Goal: Information Seeking & Learning: Learn about a topic

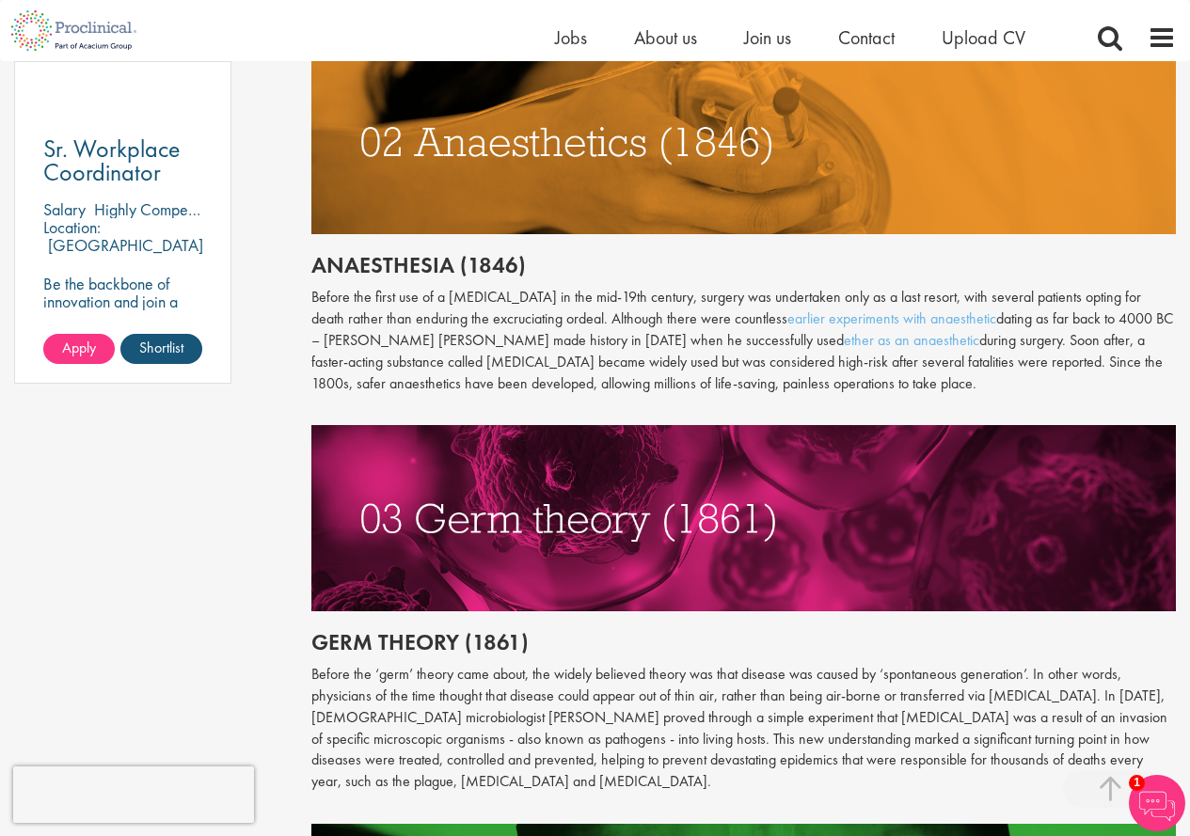
scroll to position [1317, 0]
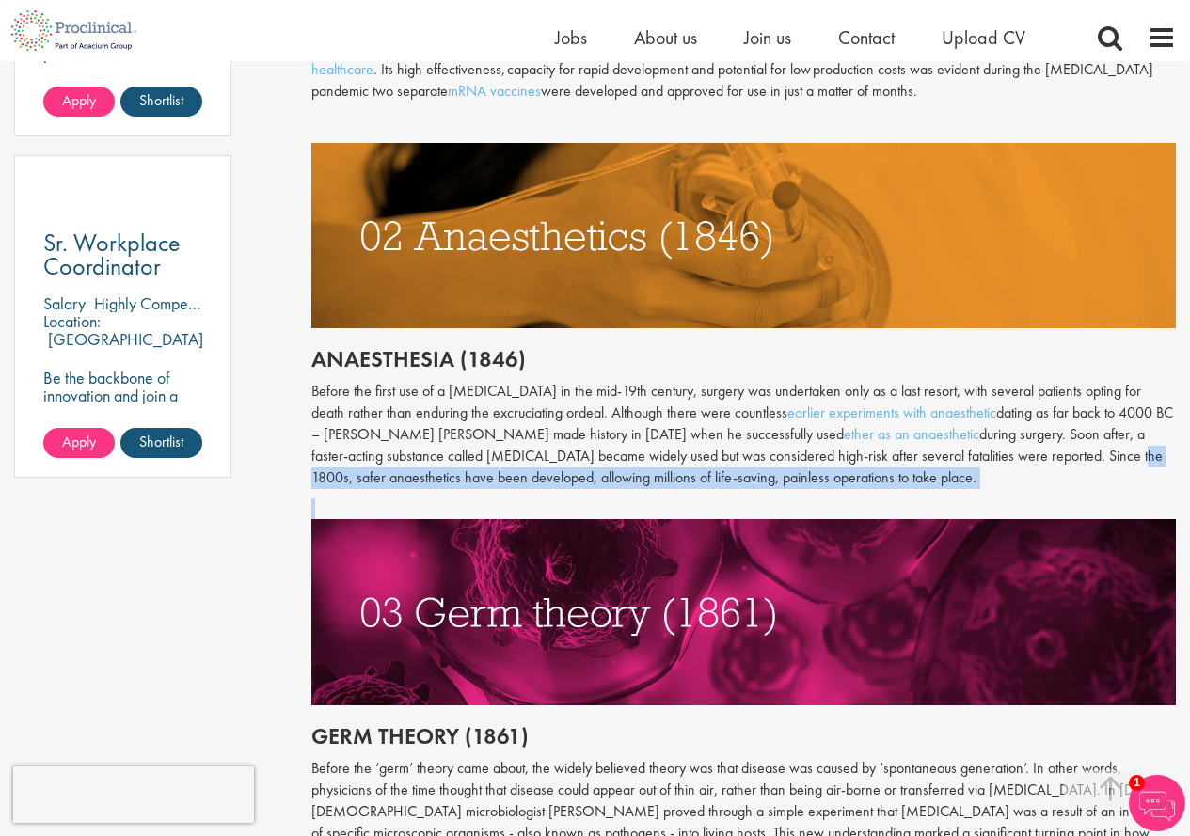
drag, startPoint x: 1013, startPoint y: 509, endPoint x: 990, endPoint y: 578, distance: 72.6
click at [1001, 538] on div "Throughout history, disease has been a subject of fear and fascination in equal…" at bounding box center [743, 362] width 864 height 1569
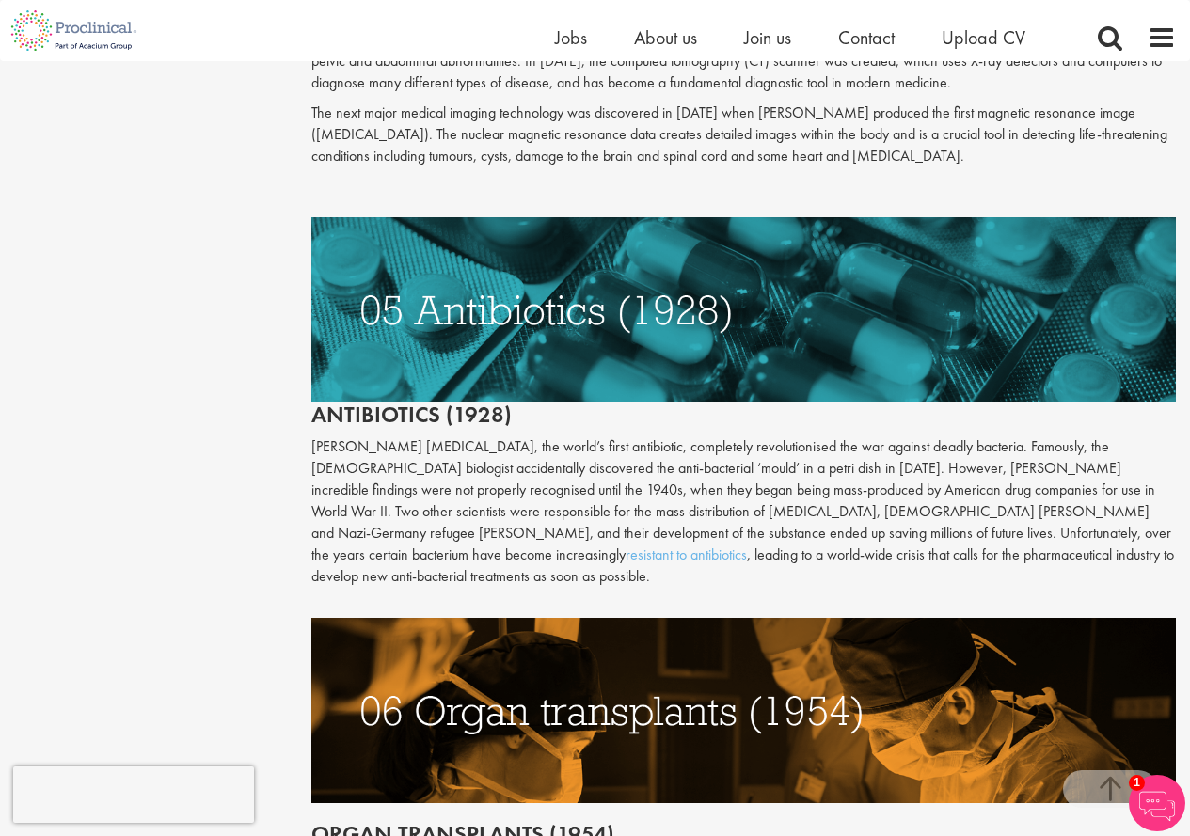
scroll to position [2258, 0]
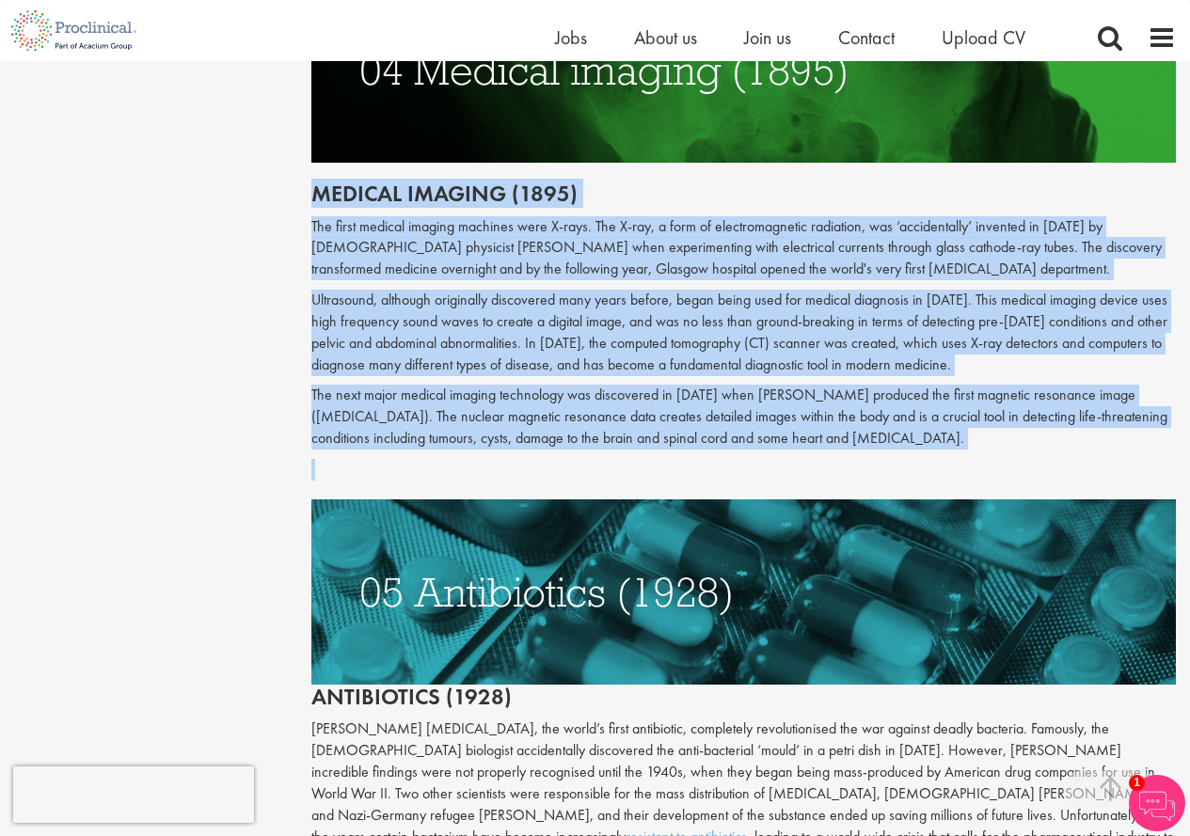
drag, startPoint x: 295, startPoint y: 190, endPoint x: 876, endPoint y: 461, distance: 640.5
click at [876, 461] on div "Content types Quizzes Blogs Guidebooks Videos Infographics Case studies Press r…" at bounding box center [595, 530] width 1190 height 5173
copy div "Loremip dolorsi (7731) Ame conse adipisc elitsed doeiusmo temp I-utla. Etd M-al…"
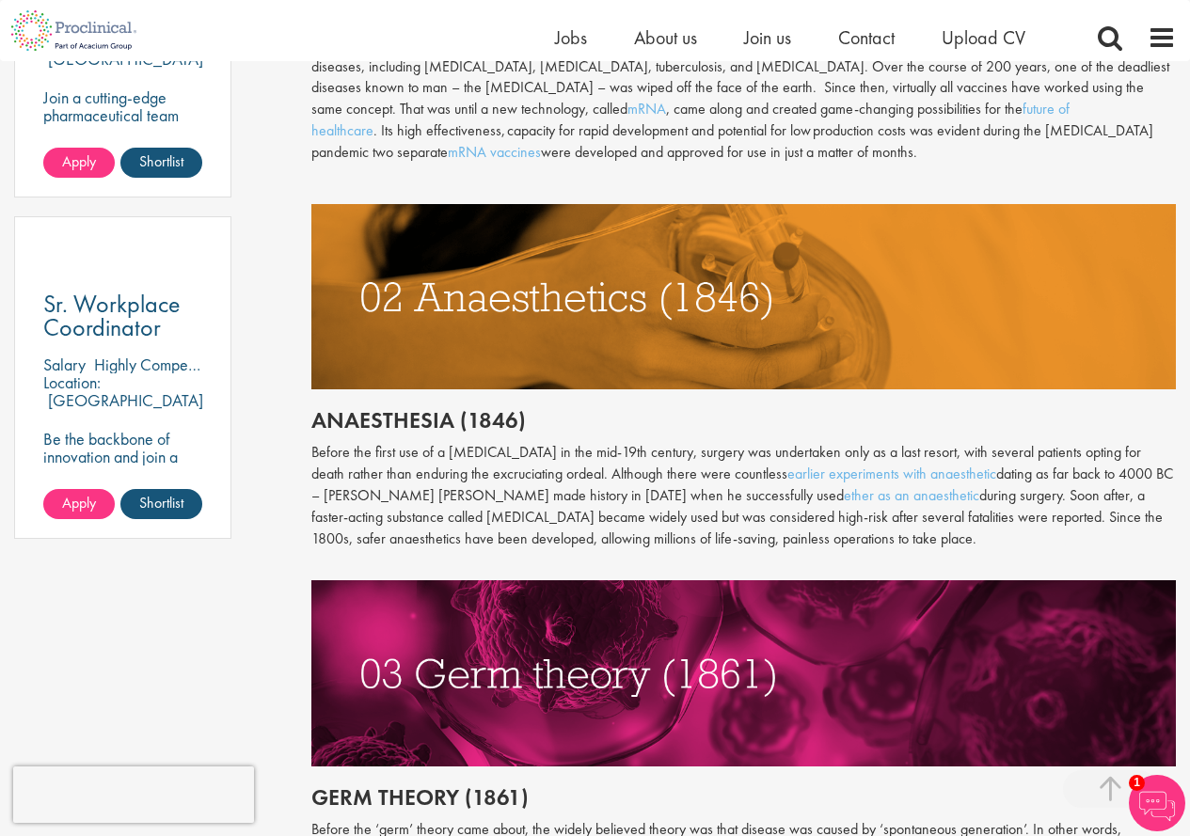
scroll to position [1264, 0]
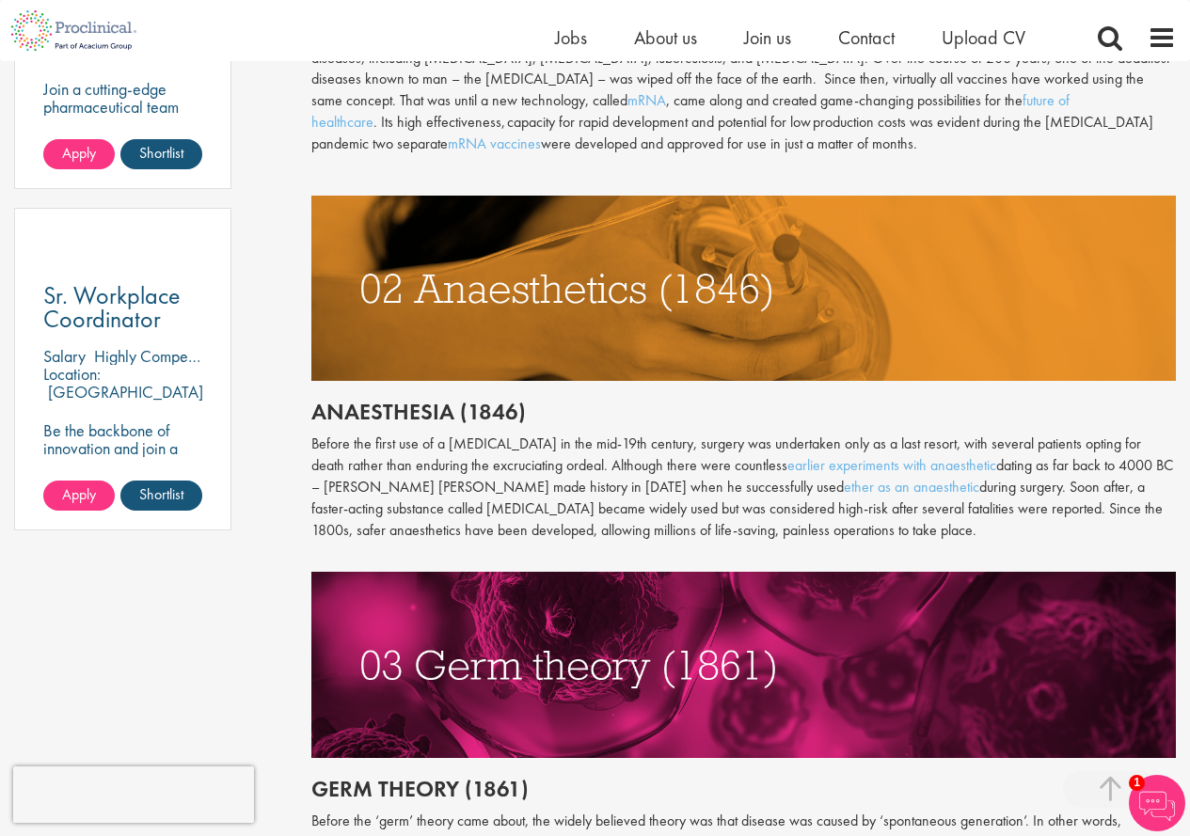
drag, startPoint x: 301, startPoint y: 389, endPoint x: 305, endPoint y: 419, distance: 29.4
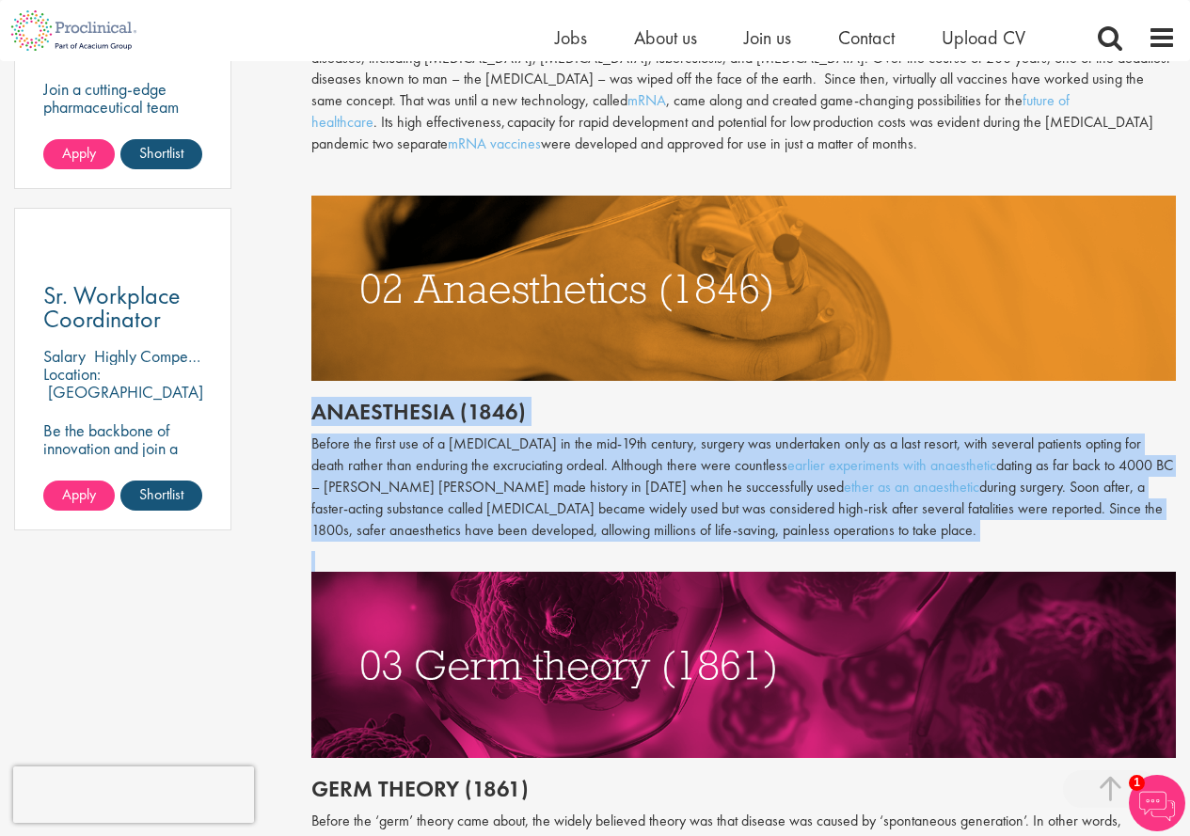
drag, startPoint x: 305, startPoint y: 419, endPoint x: 839, endPoint y: 563, distance: 553.3
copy div "Anaesthesia (1846) Before the first use of a [MEDICAL_DATA] in the mid-19th cen…"
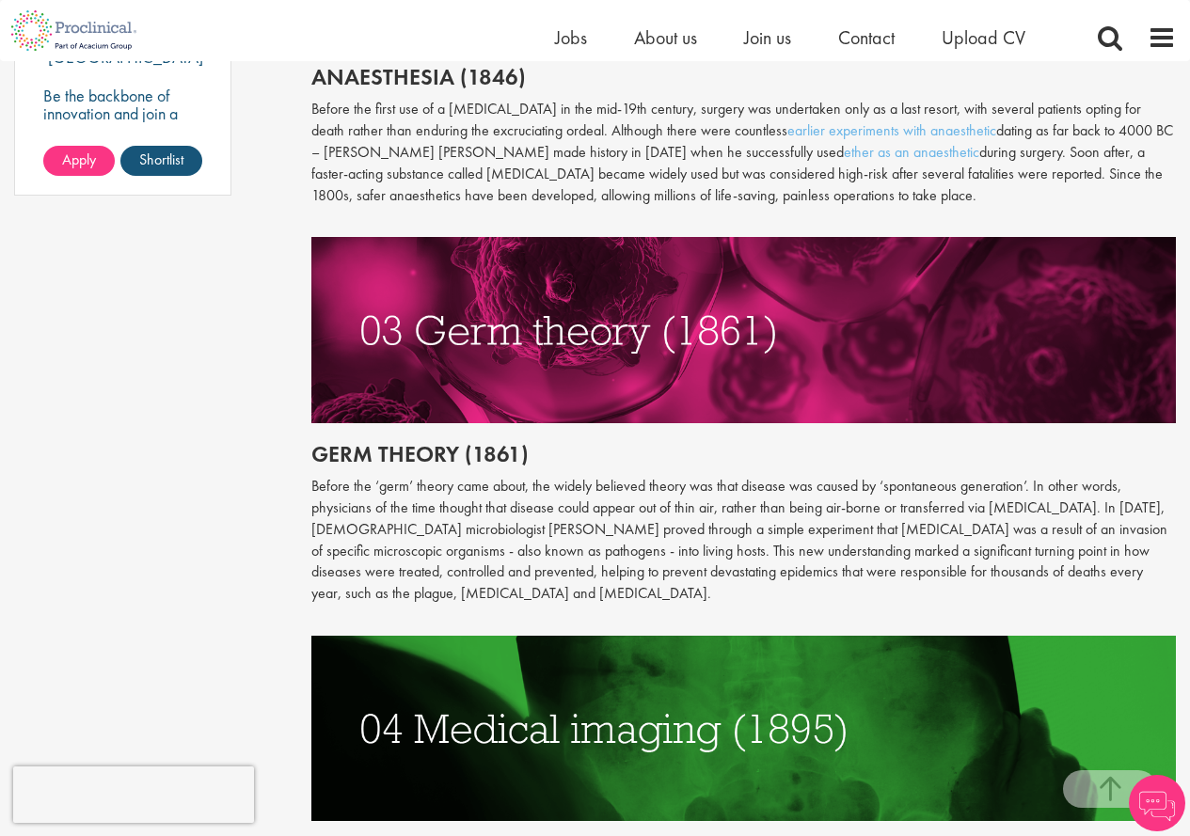
scroll to position [1881, 0]
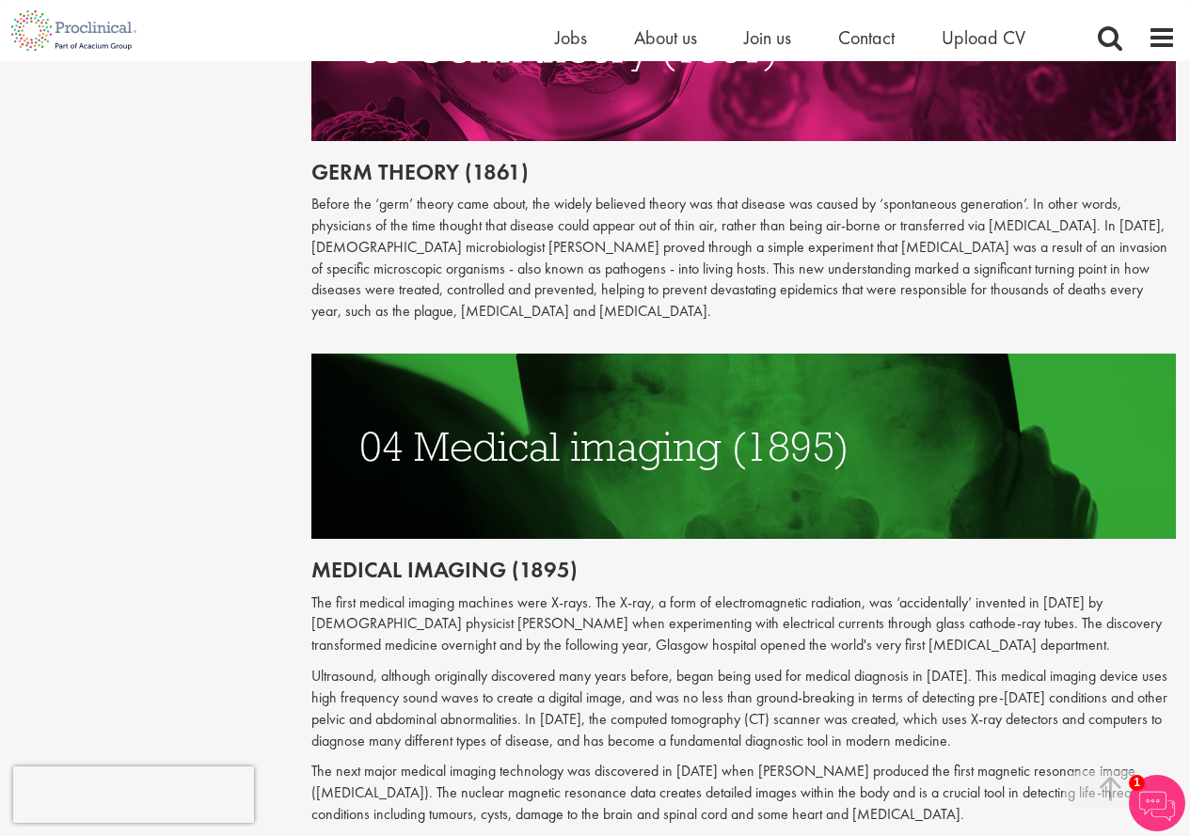
click at [312, 167] on h2 "Germ theory (1861)" at bounding box center [743, 172] width 864 height 24
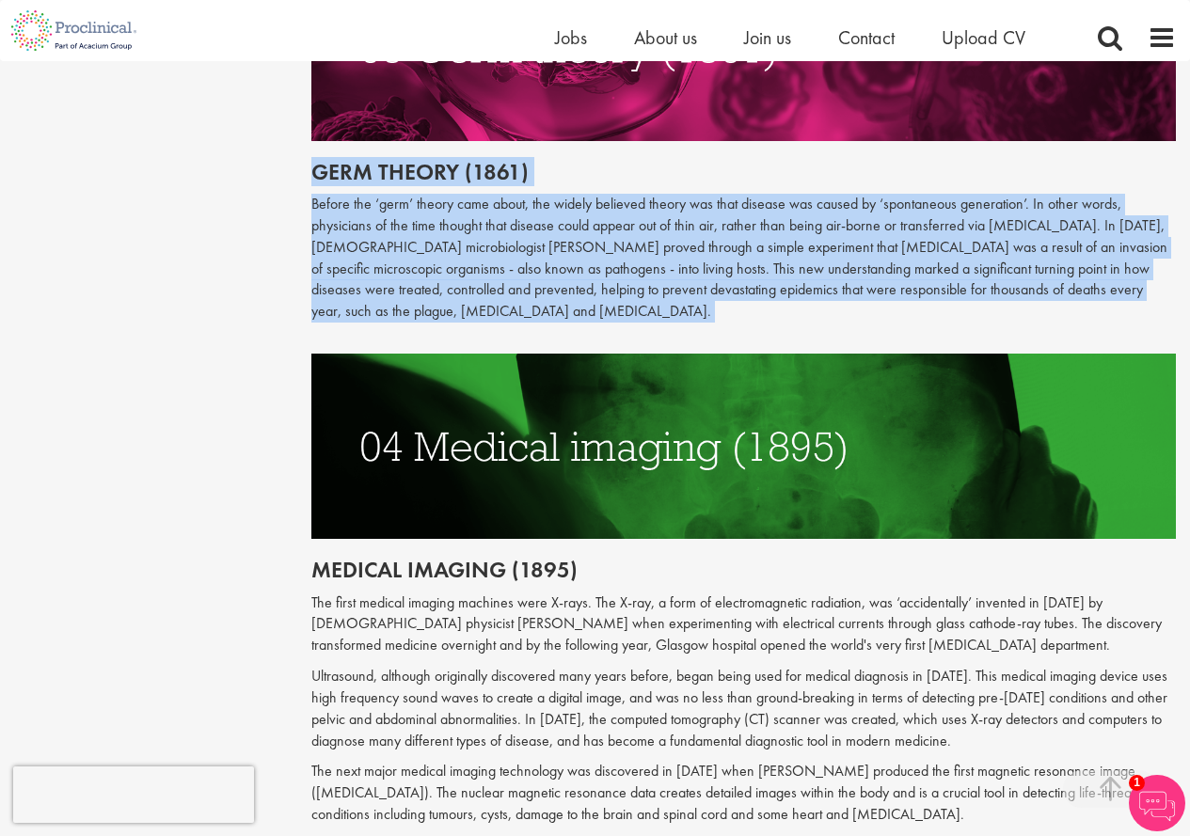
drag, startPoint x: 312, startPoint y: 166, endPoint x: 837, endPoint y: 311, distance: 544.5
copy div "Germ theory (1861) Before the ‘germ’ theory came about, the widely believed the…"
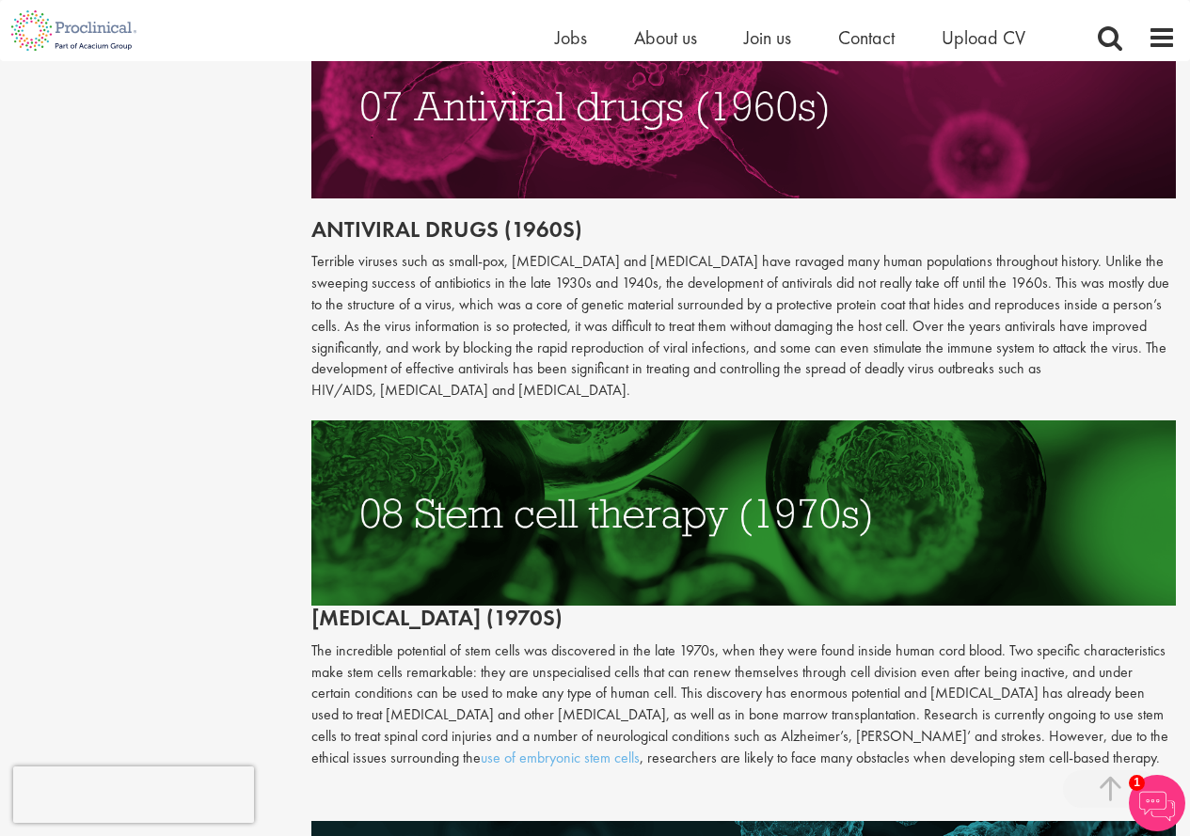
scroll to position [3669, 0]
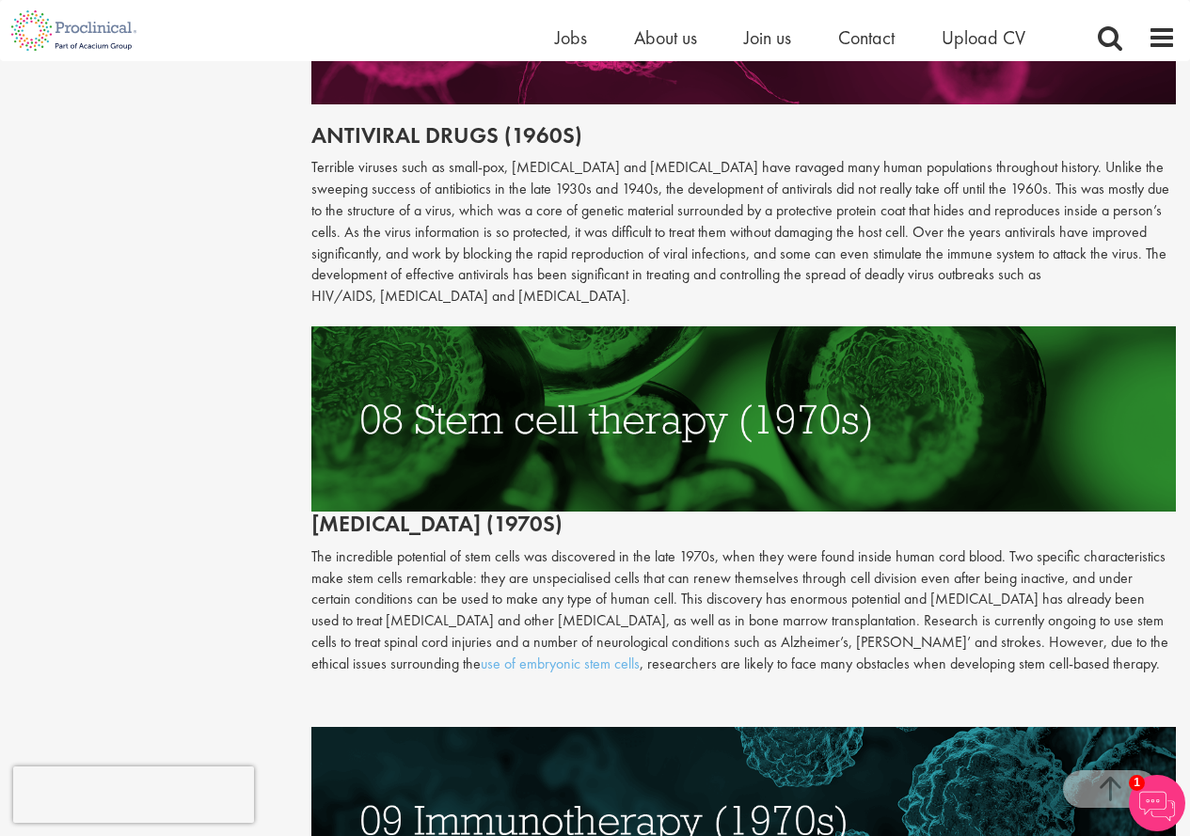
drag, startPoint x: 730, startPoint y: 656, endPoint x: 739, endPoint y: 671, distance: 17.7
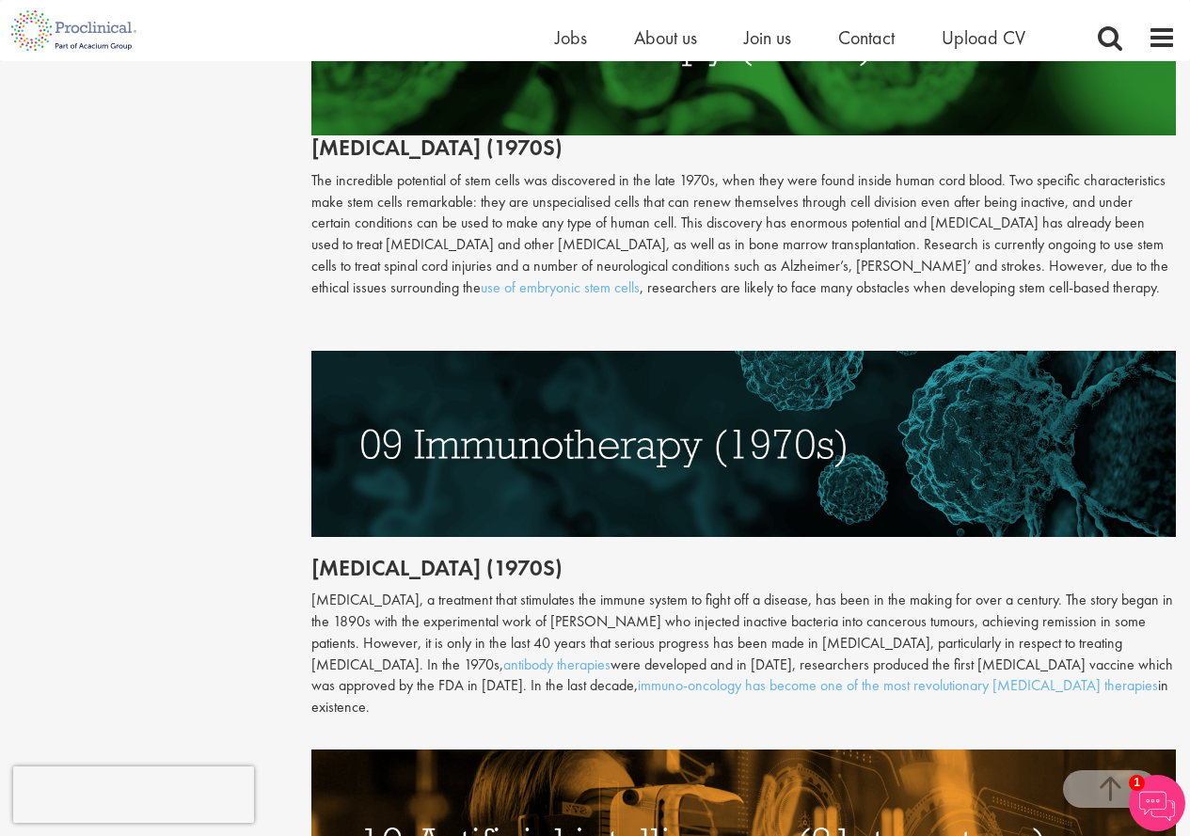
scroll to position [3951, 0]
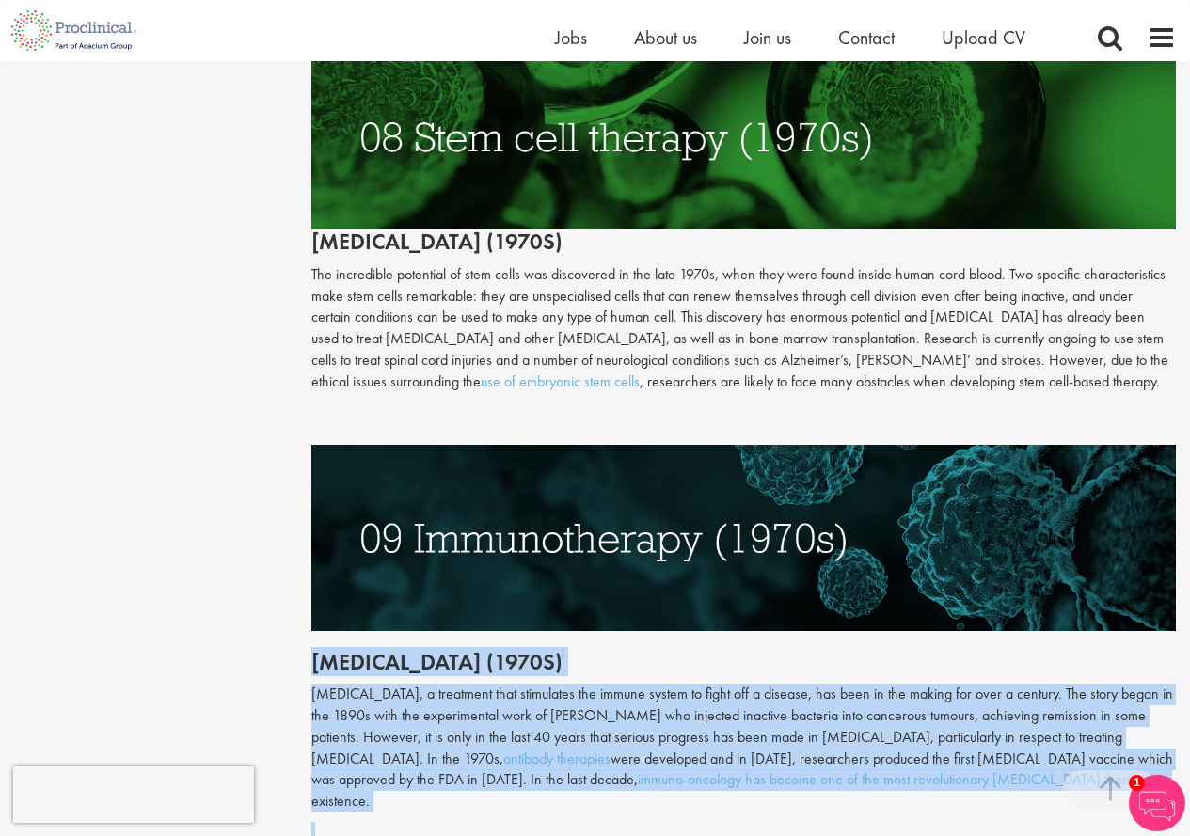
drag, startPoint x: 300, startPoint y: 598, endPoint x: 874, endPoint y: 719, distance: 586.3
copy div "Immunotherapy (1970s) Immunotherapy, a treatment that stimulates the immune sys…"
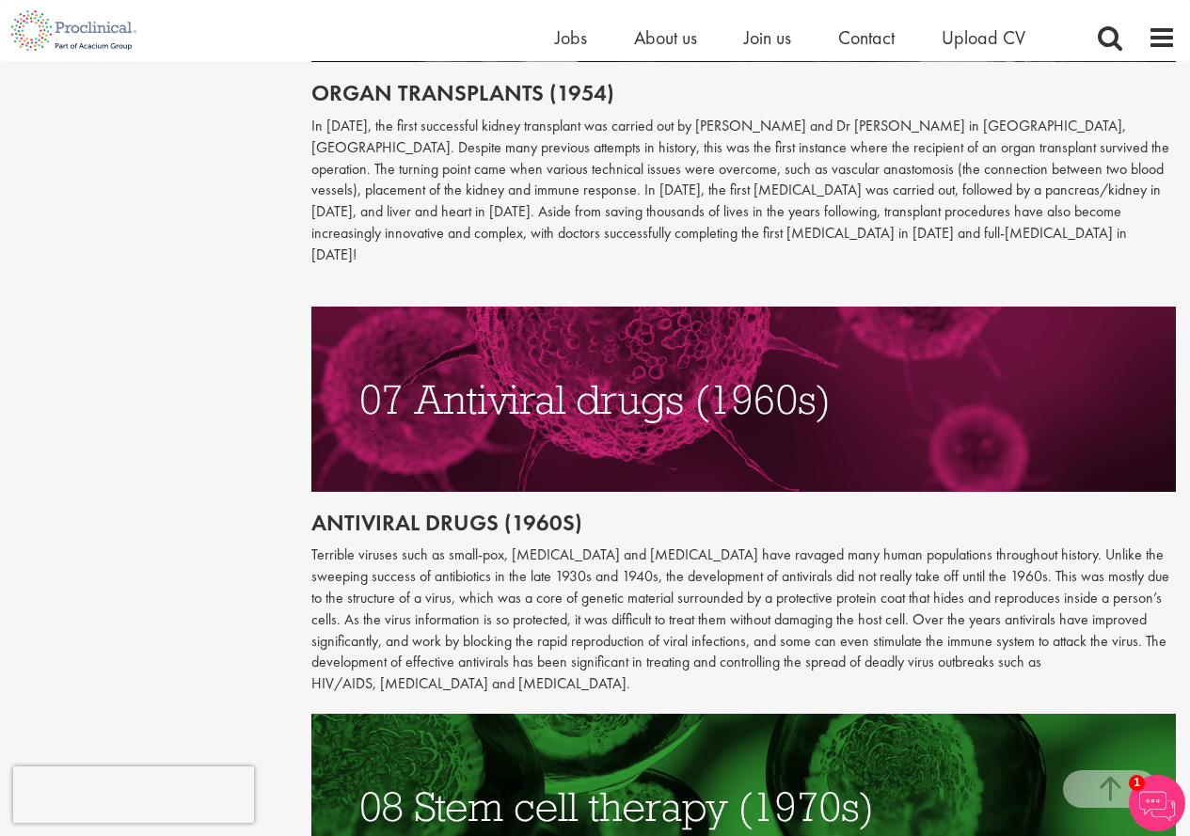
scroll to position [3273, 0]
